Goal: Task Accomplishment & Management: Complete application form

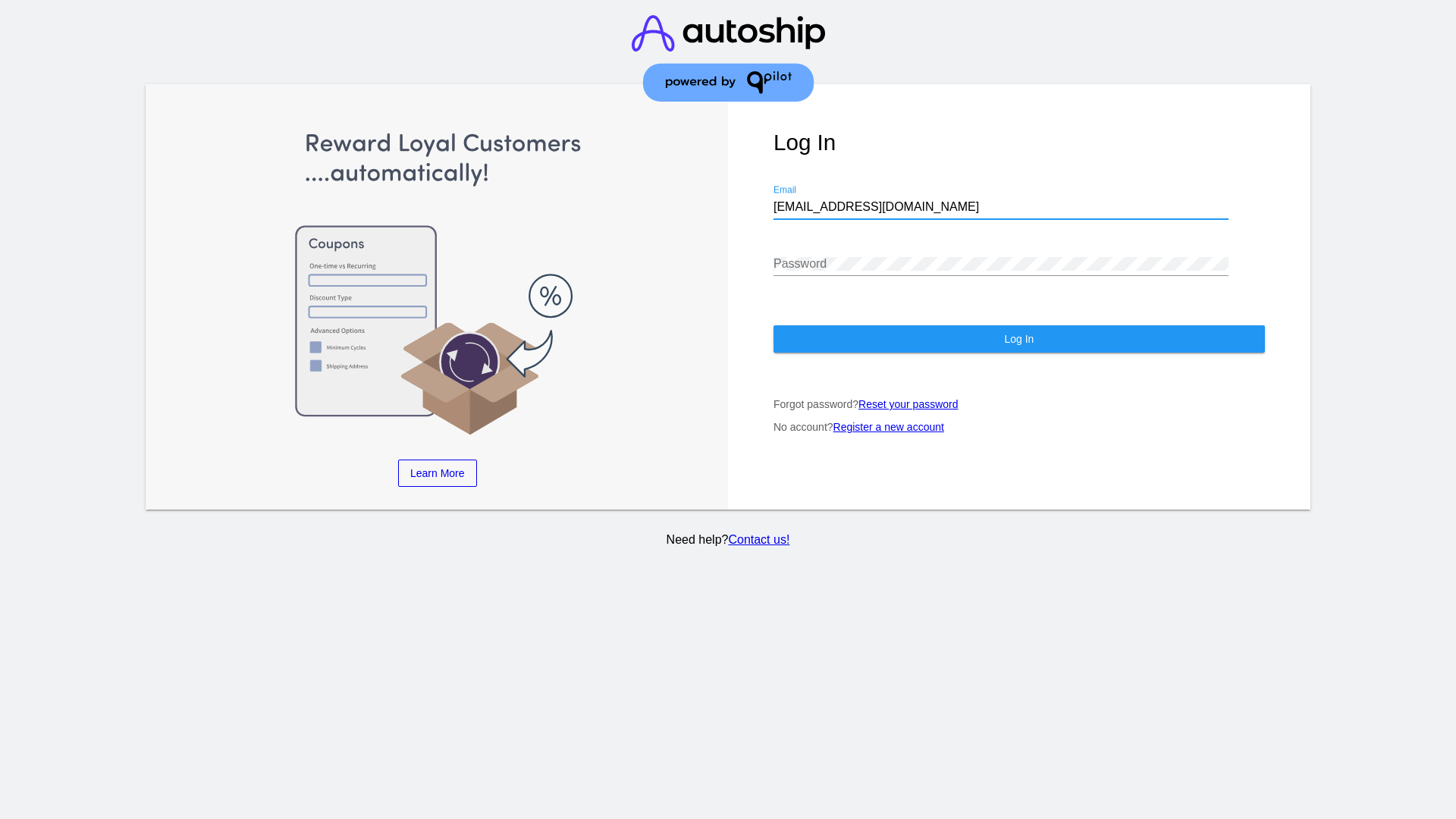
type input "[EMAIL_ADDRESS][DOMAIN_NAME]"
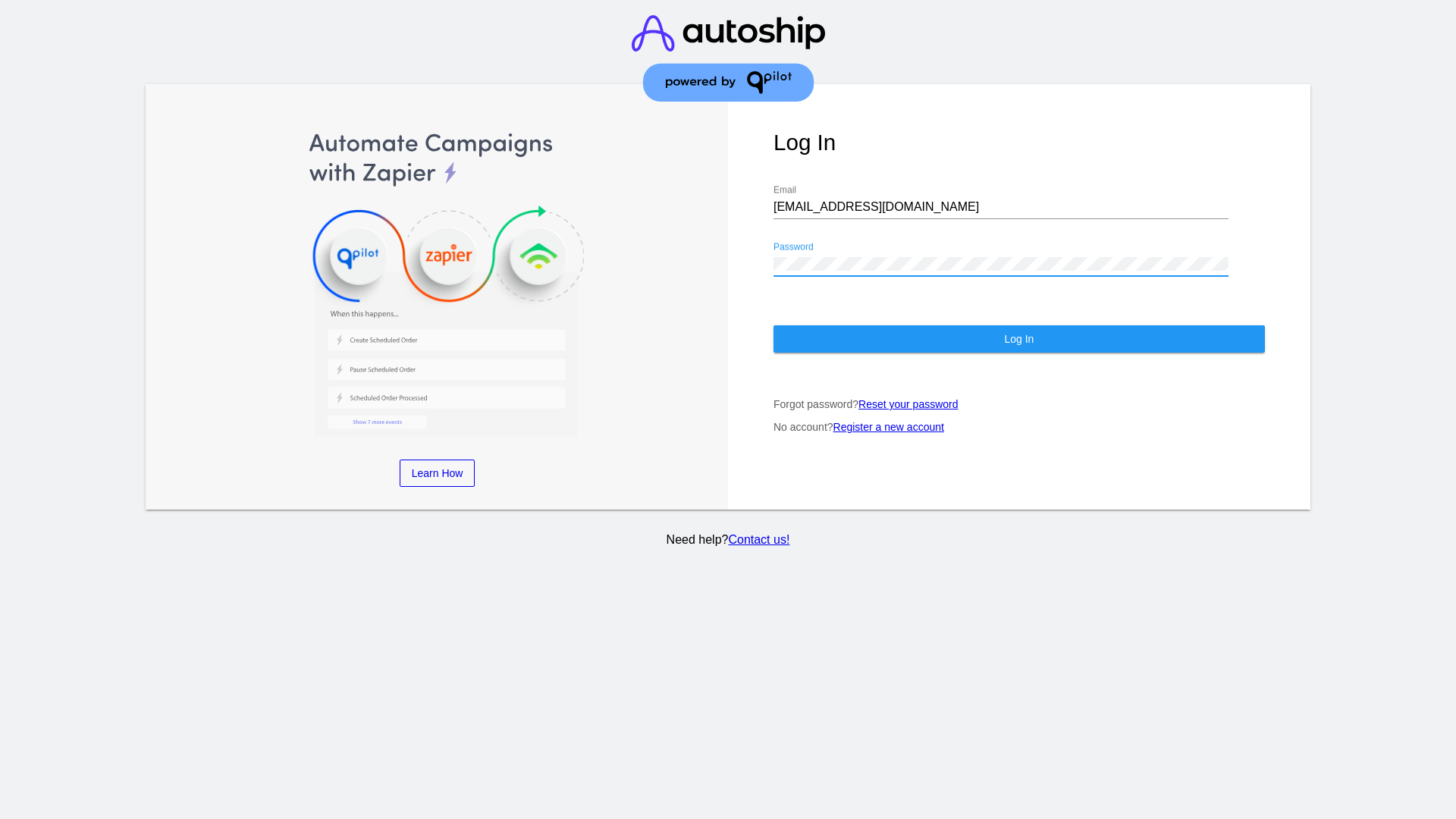
click at [1018, 339] on span "Log In" at bounding box center [1018, 339] width 29 height 12
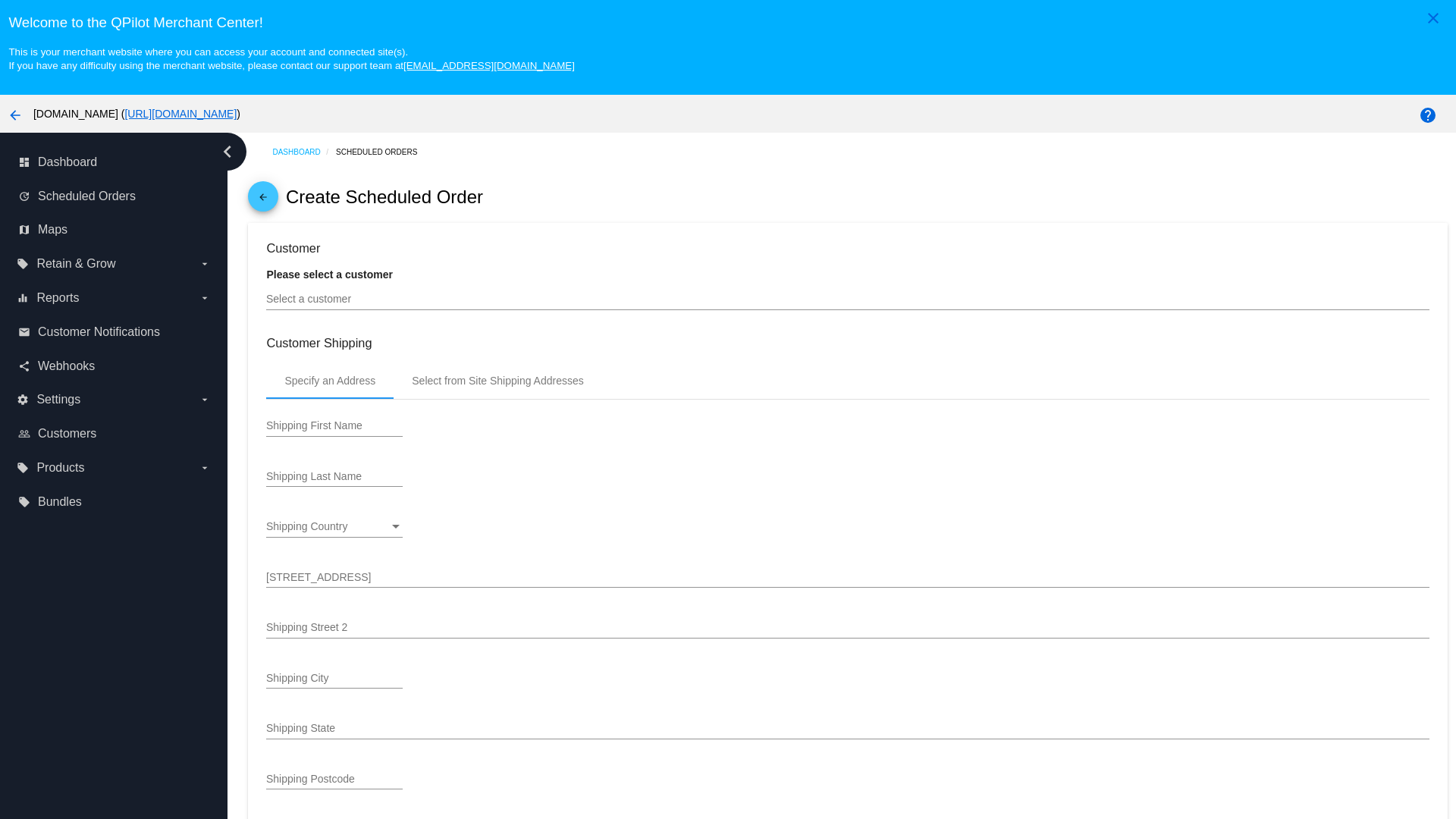
click at [848, 299] on input "Select a customer" at bounding box center [847, 300] width 1163 height 12
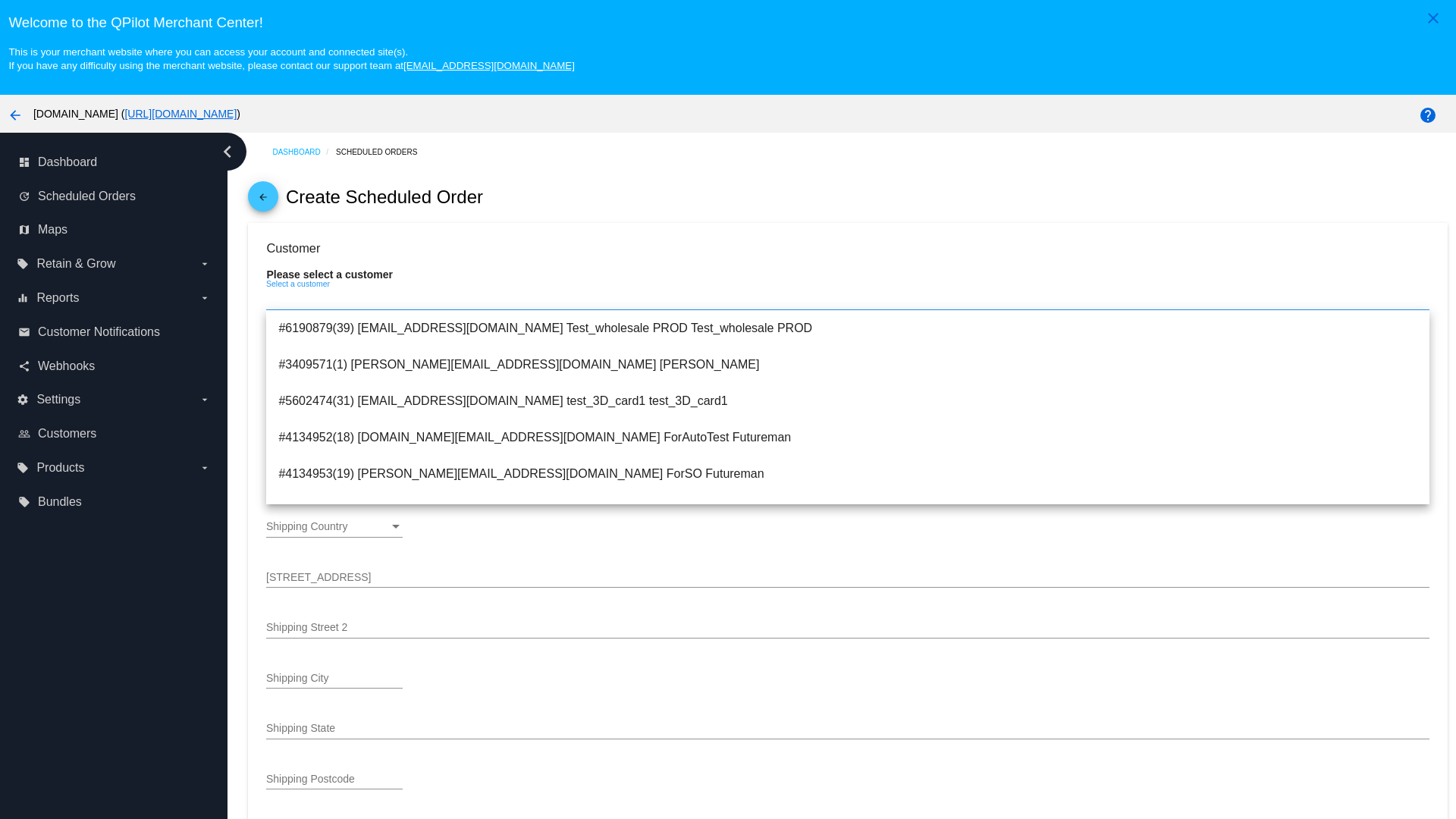
scroll to position [540, 0]
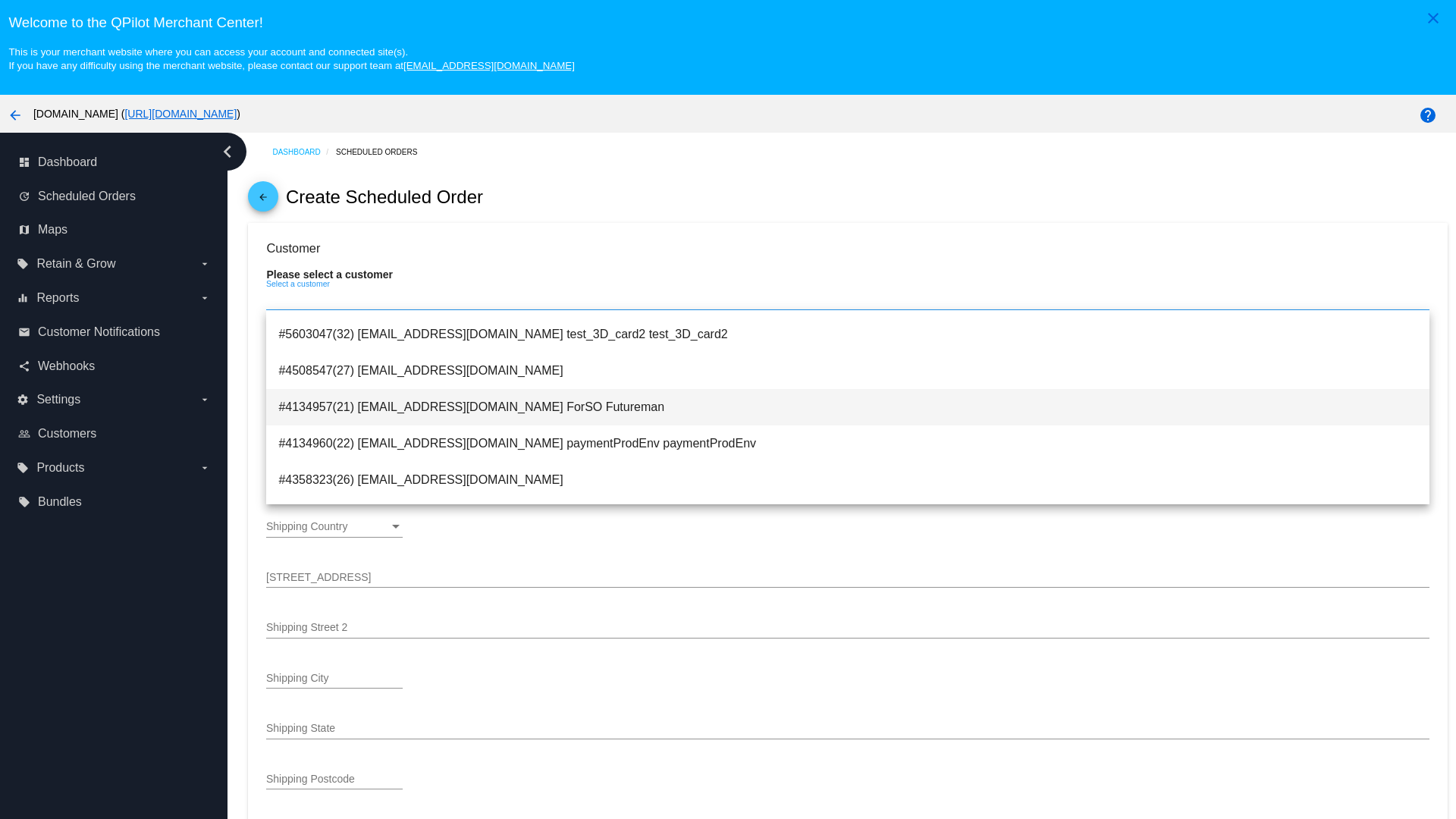
click at [848, 407] on span "#4134957(21) testsoshippingrate@gmail.com ForSO Futureman" at bounding box center [847, 407] width 1138 height 36
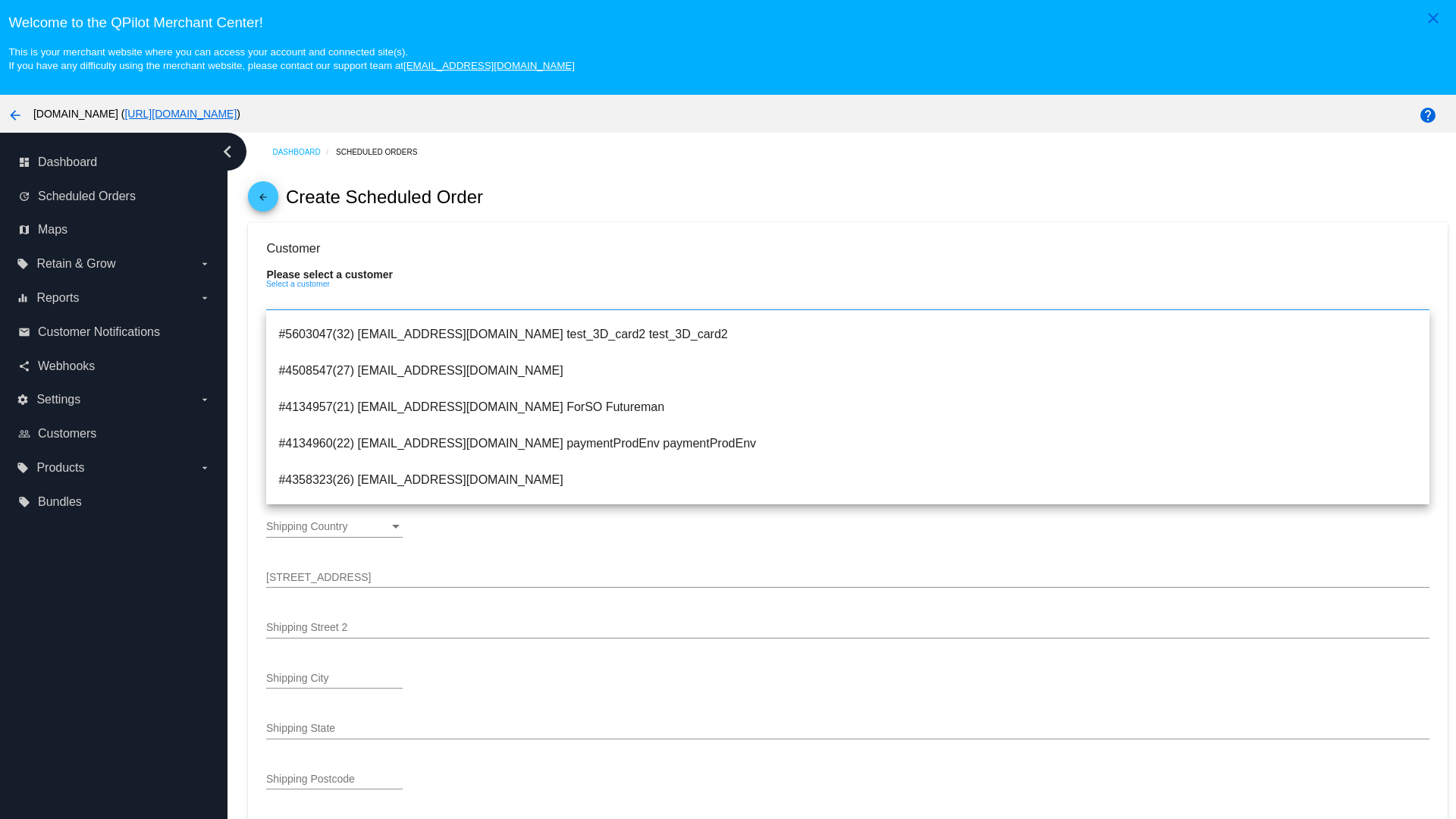
type input "ForSO"
type input "Futureman"
type input "1 Main St 1"
type input "San Jose"
type input "95131"
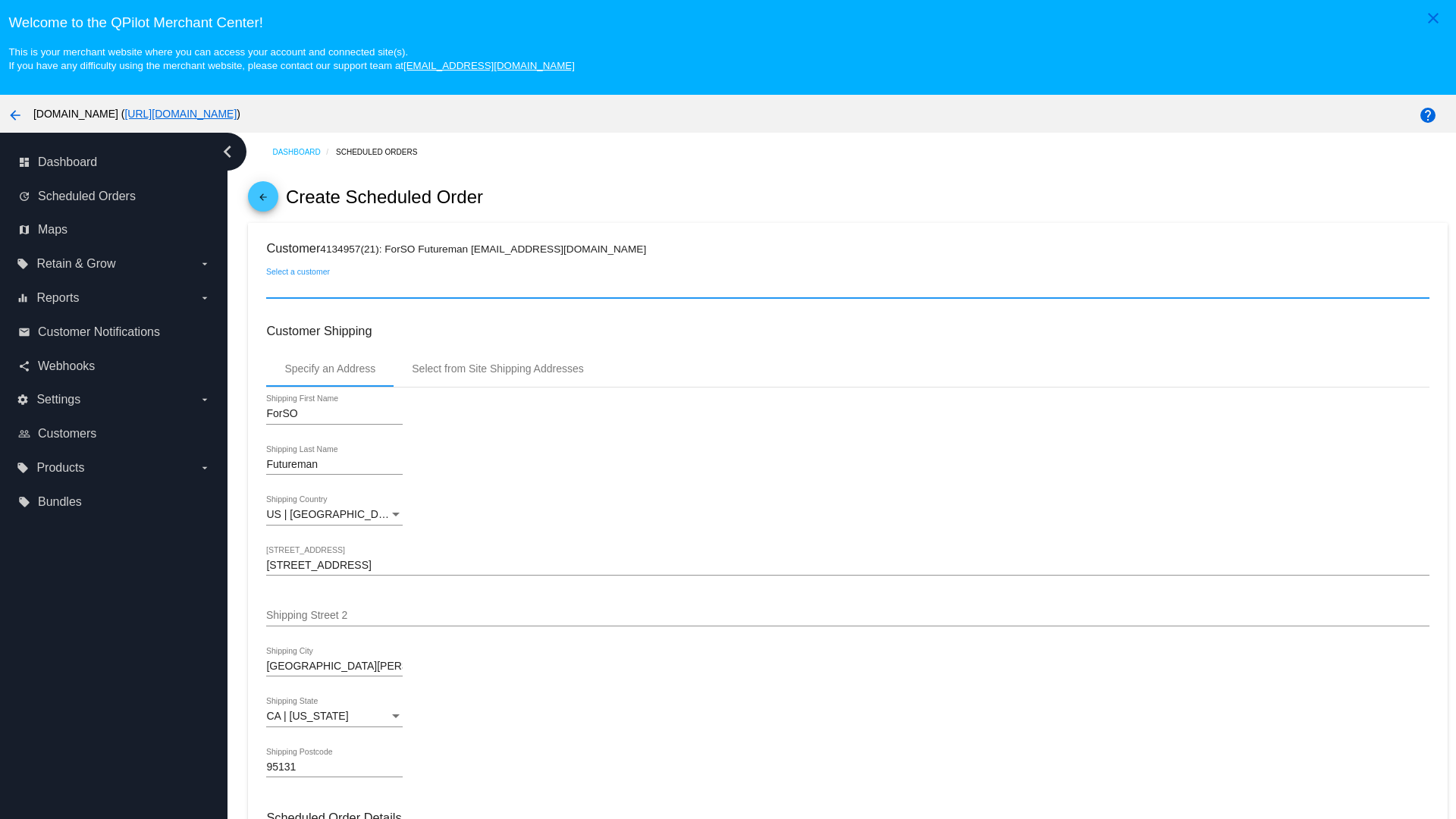
scroll to position [537, 0]
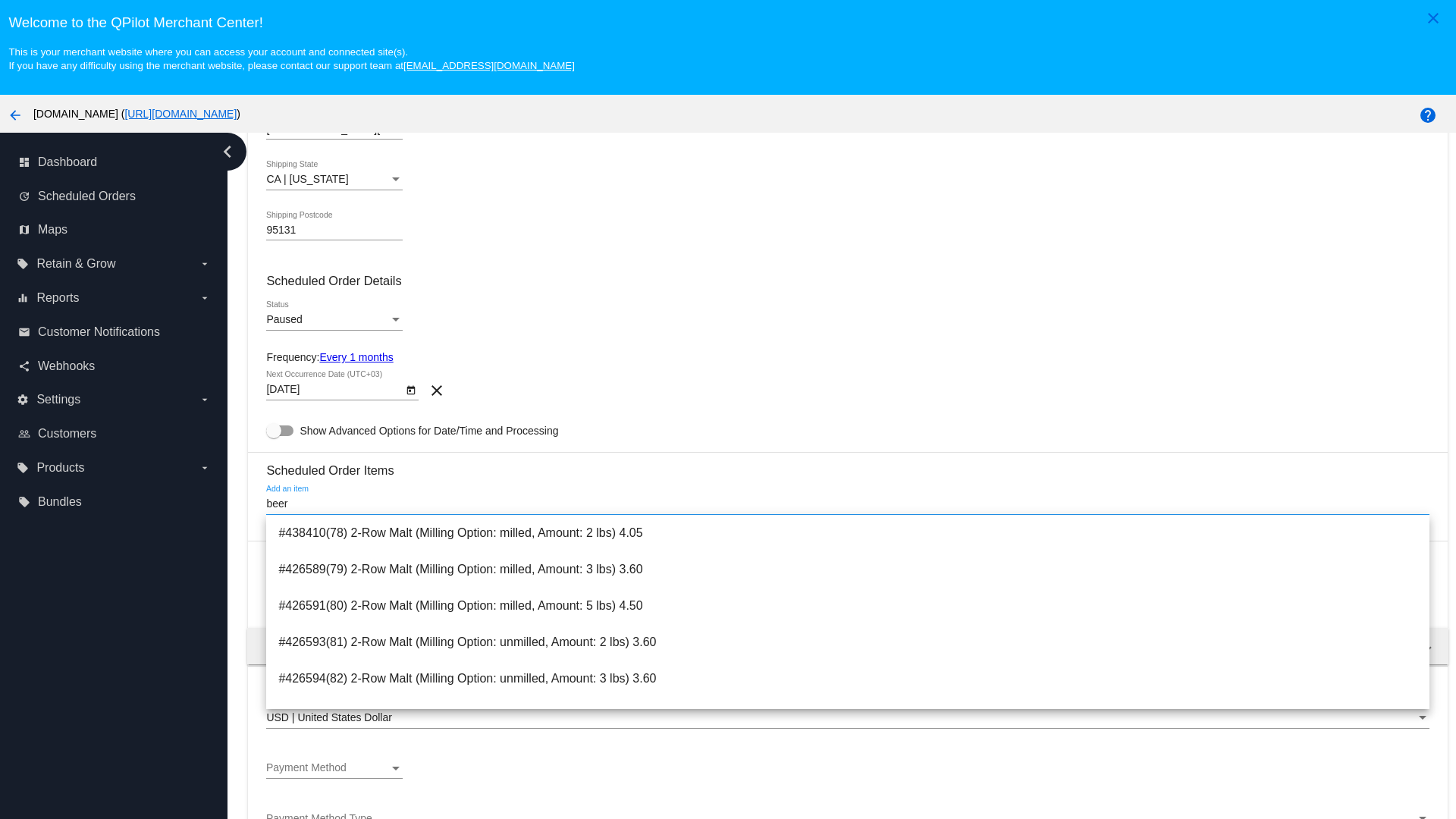
type input "beer"
